Goal: Information Seeking & Learning: Learn about a topic

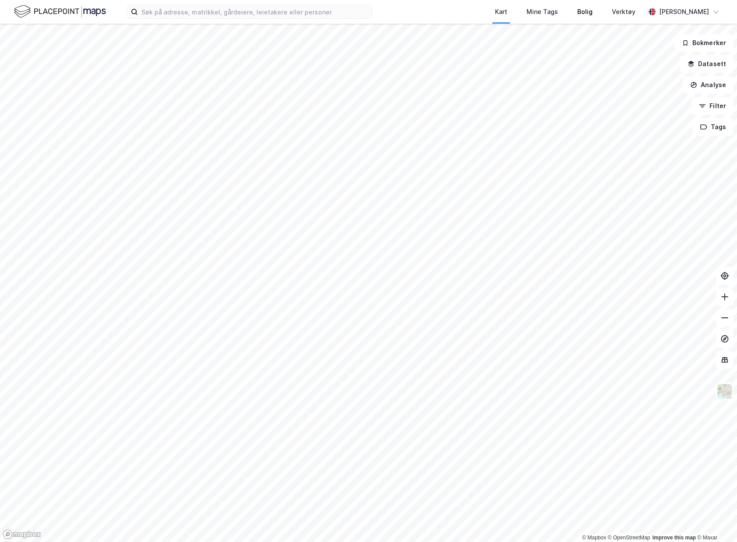
click at [588, 13] on div "Bolig" at bounding box center [585, 12] width 35 height 24
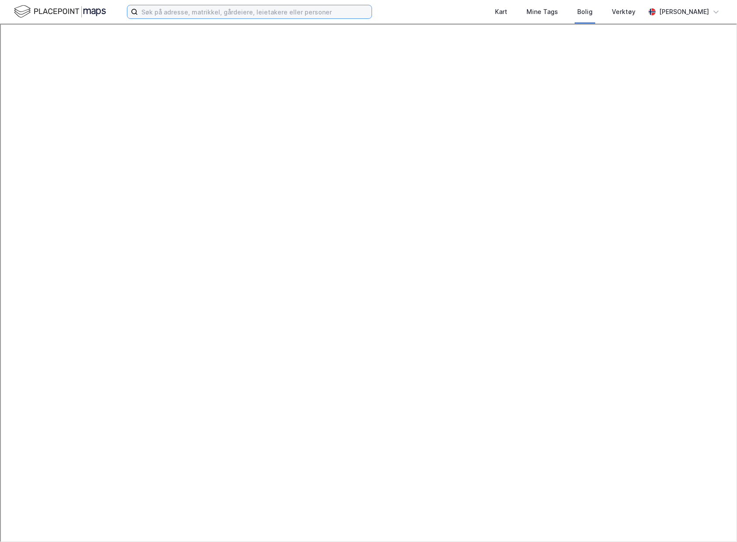
click at [164, 6] on input at bounding box center [255, 11] width 234 height 13
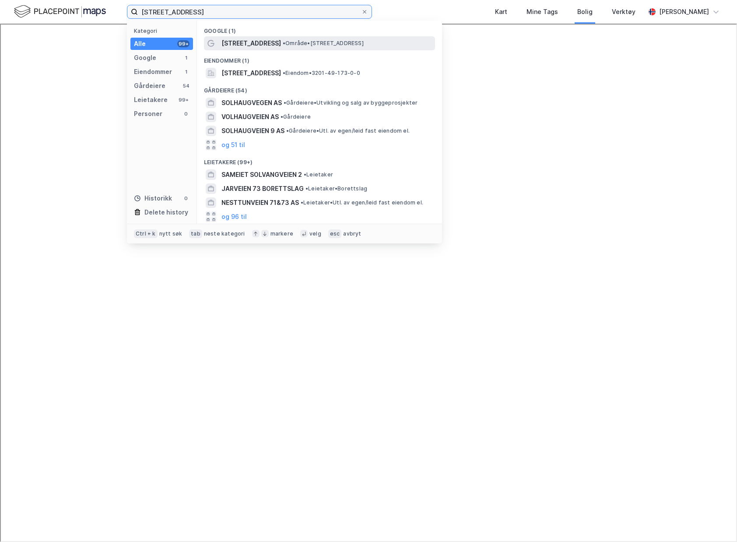
type input "[STREET_ADDRESS]"
click at [257, 42] on span "[STREET_ADDRESS]" at bounding box center [251, 43] width 60 height 11
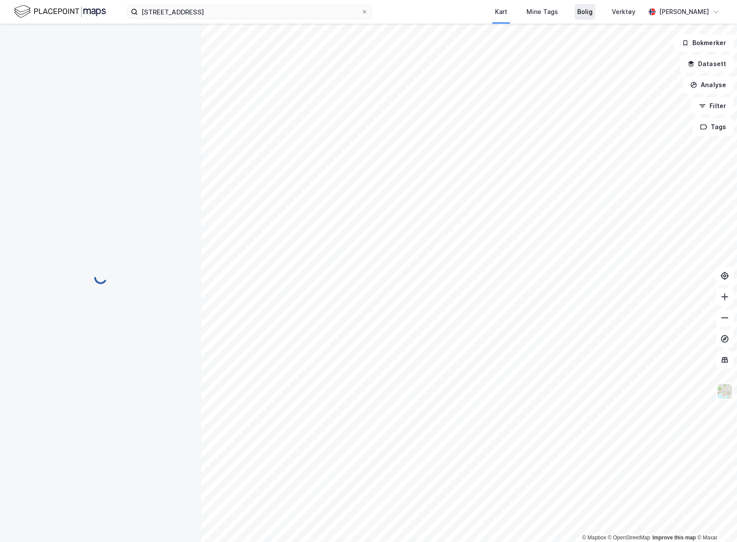
click at [593, 11] on div "Bolig" at bounding box center [584, 12] width 15 height 11
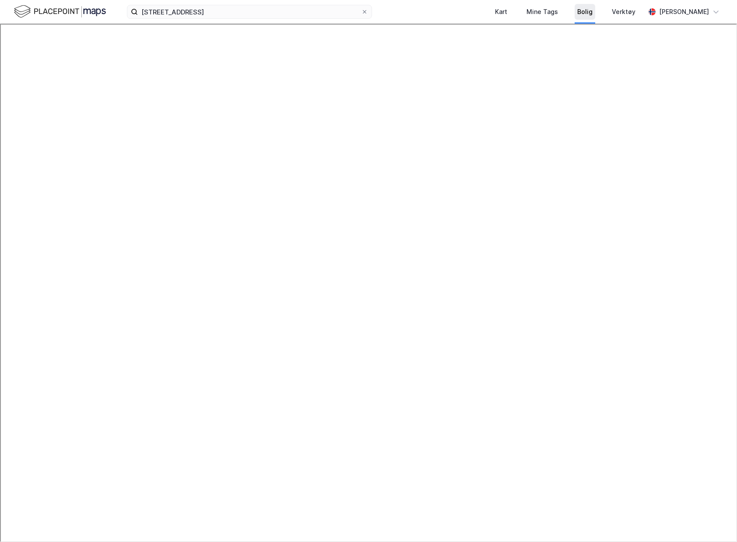
click at [593, 9] on div "Bolig" at bounding box center [584, 12] width 15 height 11
click at [635, 11] on div "Verktøy" at bounding box center [624, 12] width 24 height 11
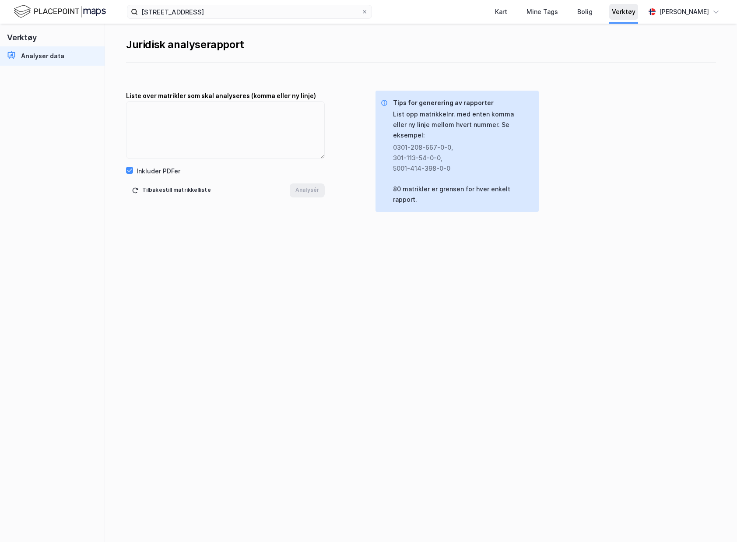
click at [635, 10] on div "Verktøy" at bounding box center [624, 12] width 24 height 11
drag, startPoint x: 600, startPoint y: 12, endPoint x: 589, endPoint y: 14, distance: 10.2
click at [593, 12] on div "Bolig" at bounding box center [584, 12] width 15 height 11
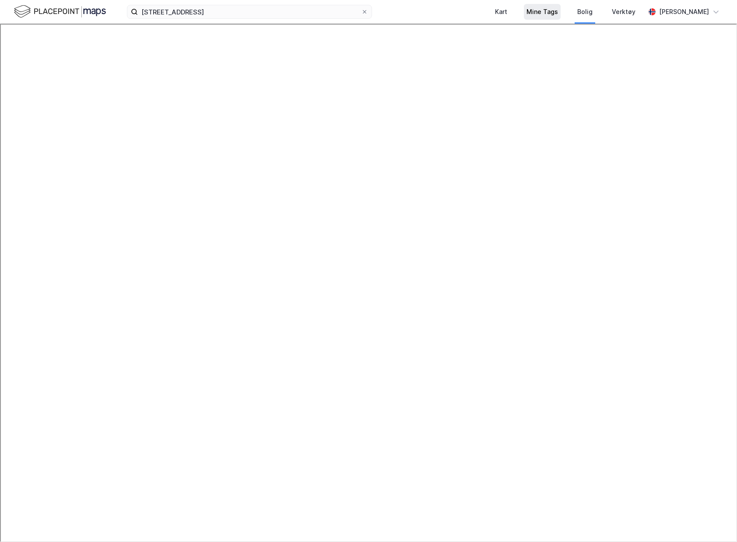
click at [546, 19] on div "Mine Tags" at bounding box center [542, 12] width 37 height 16
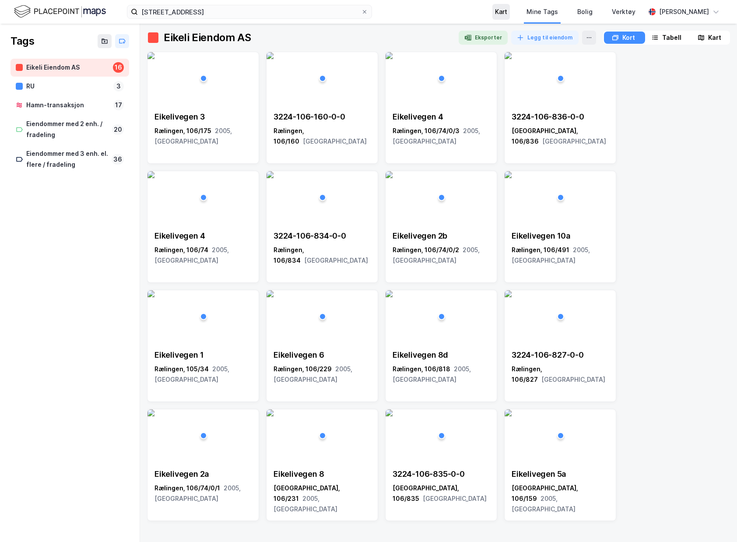
click at [507, 16] on div "Kart" at bounding box center [501, 12] width 12 height 11
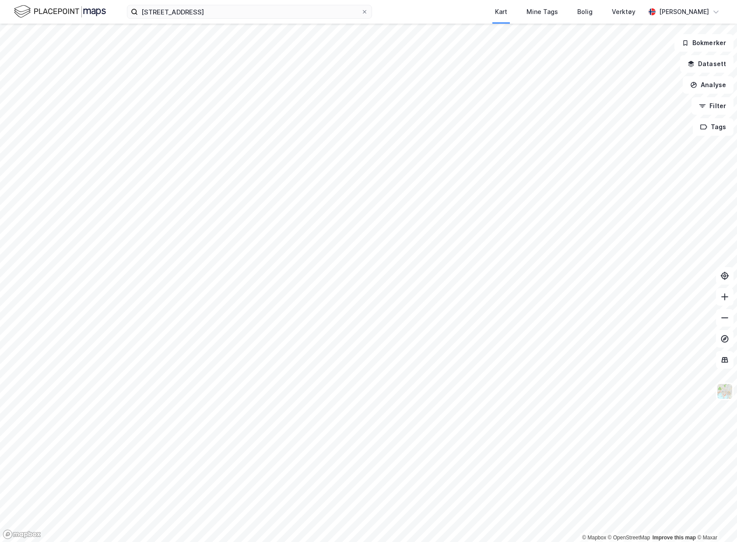
click at [54, 16] on img at bounding box center [60, 11] width 92 height 15
click at [714, 85] on button "Analyse" at bounding box center [708, 85] width 51 height 18
click at [621, 104] on div "Tegn område" at bounding box center [632, 103] width 76 height 7
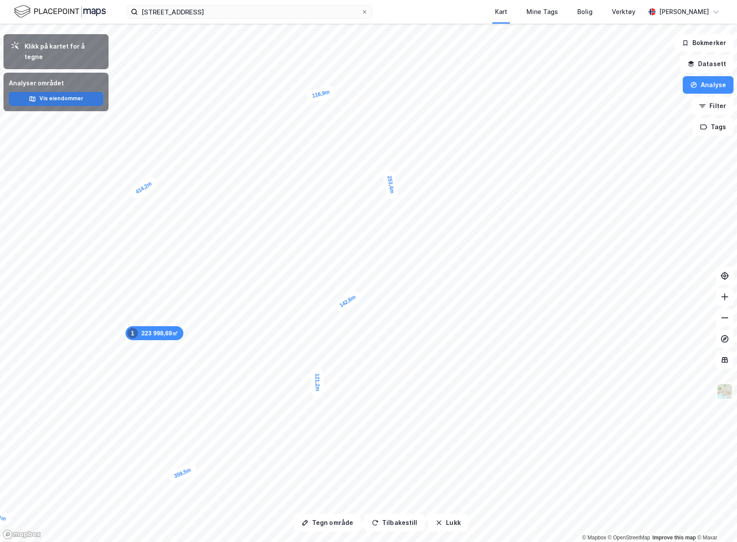
click at [70, 92] on button "Vis eiendommer" at bounding box center [56, 99] width 95 height 14
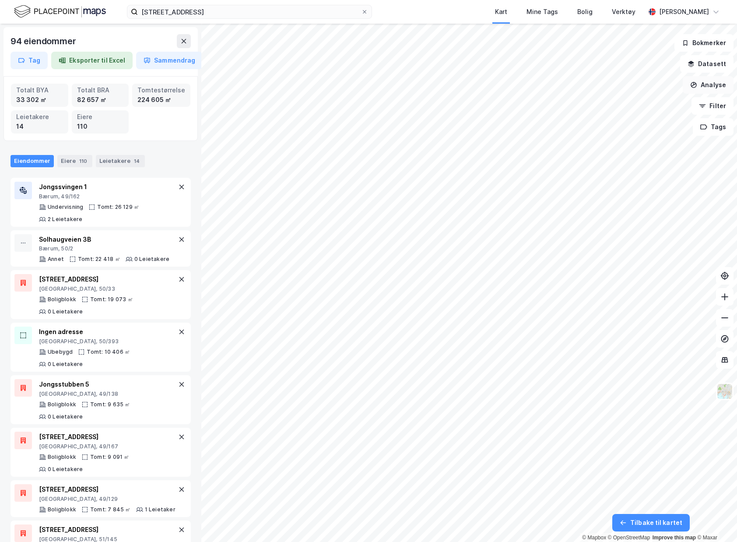
click at [719, 86] on button "Analyse" at bounding box center [708, 85] width 51 height 18
click at [633, 141] on div "Se demografi" at bounding box center [632, 139] width 76 height 7
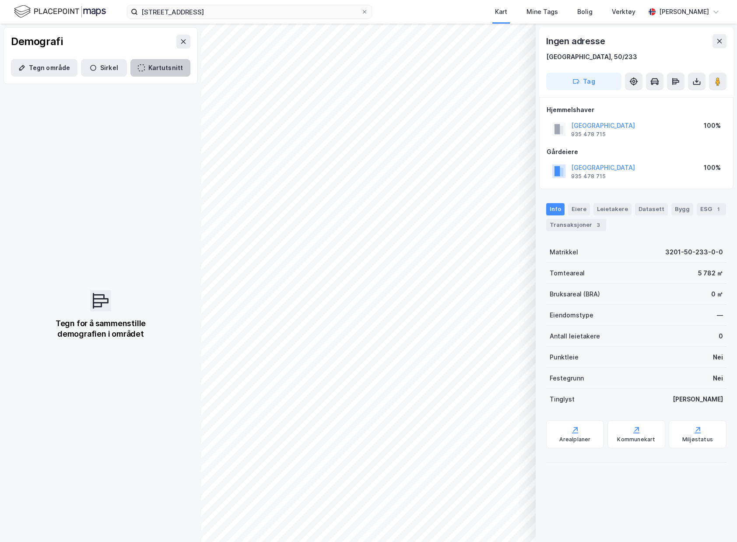
click at [138, 68] on icon "button" at bounding box center [141, 67] width 7 height 7
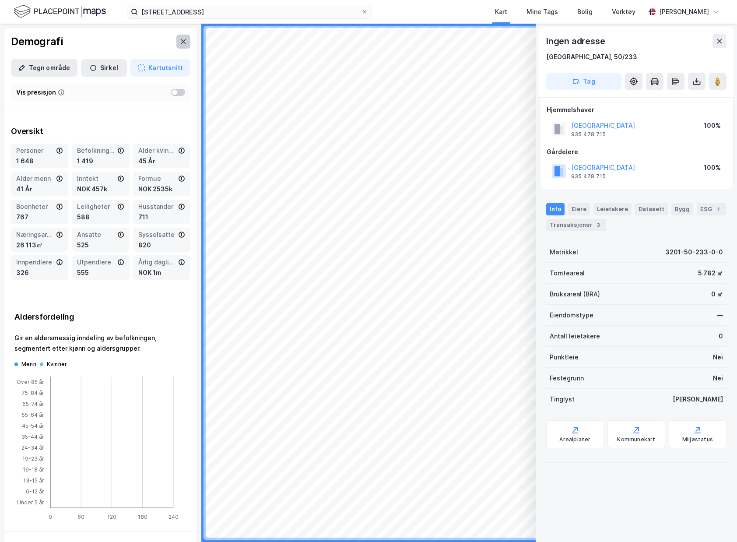
click at [182, 42] on button at bounding box center [183, 42] width 14 height 14
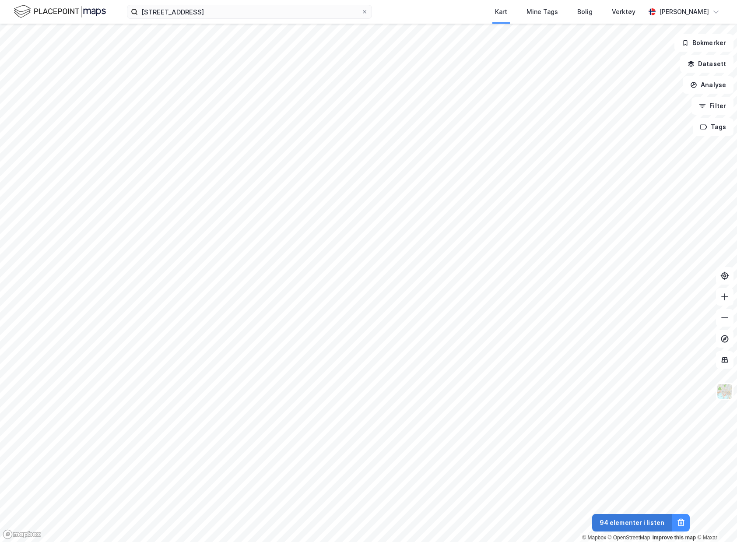
click at [618, 518] on button "94 elementer i listen" at bounding box center [632, 523] width 80 height 18
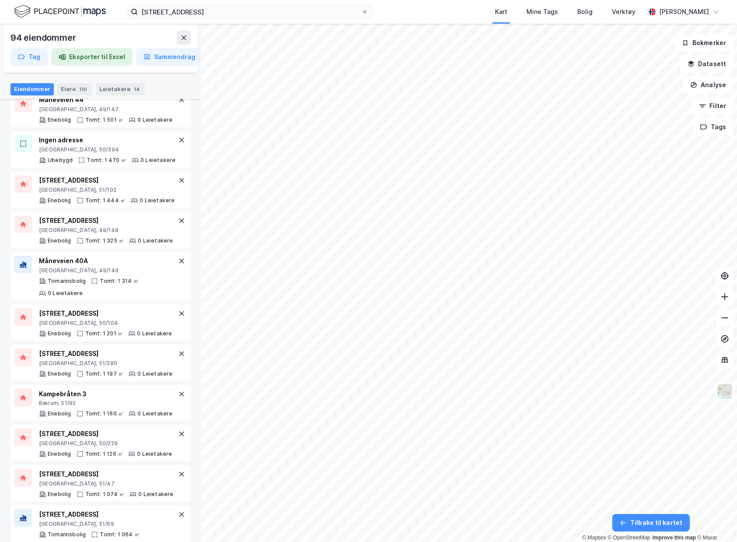
scroll to position [1400, 0]
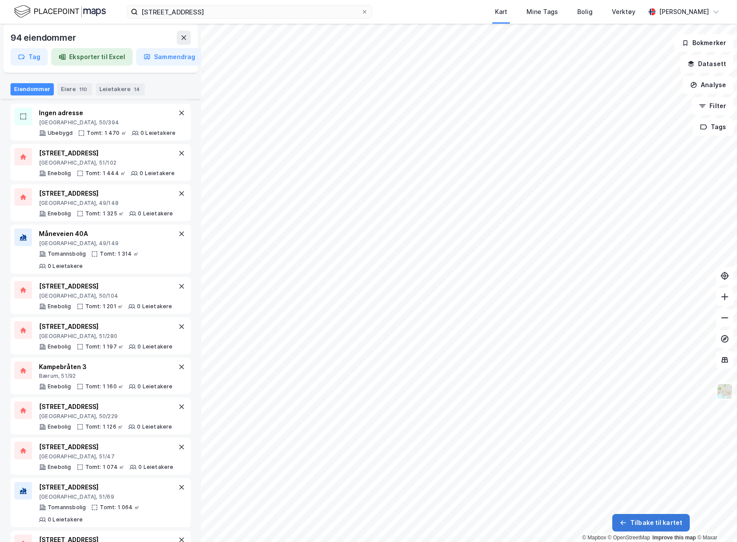
click at [651, 523] on button "Tilbake til kartet" at bounding box center [650, 523] width 77 height 18
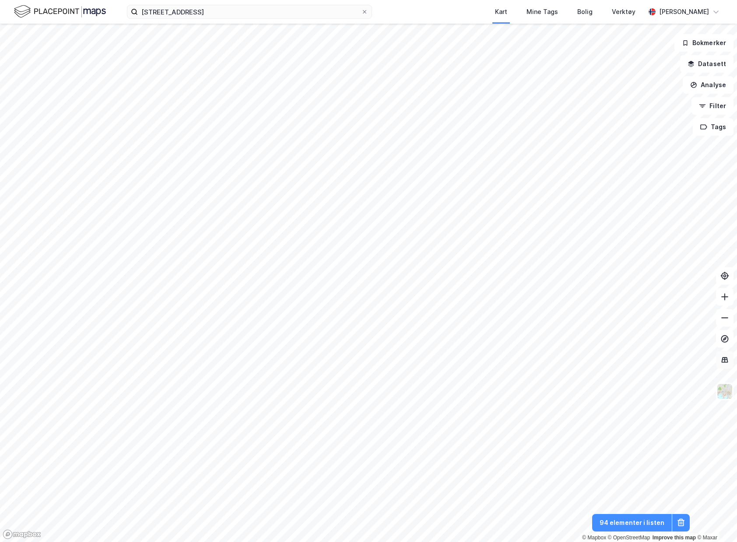
click at [730, 361] on button at bounding box center [725, 360] width 18 height 18
click at [729, 352] on button at bounding box center [725, 360] width 18 height 18
click at [593, 6] on div "Bolig" at bounding box center [585, 12] width 21 height 16
